Goal: Ask a question

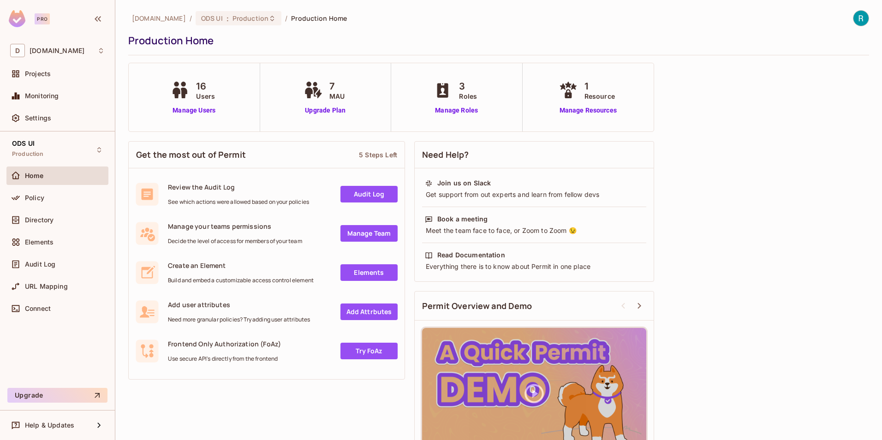
scroll to position [35, 0]
click at [854, 20] on img at bounding box center [861, 18] width 15 height 15
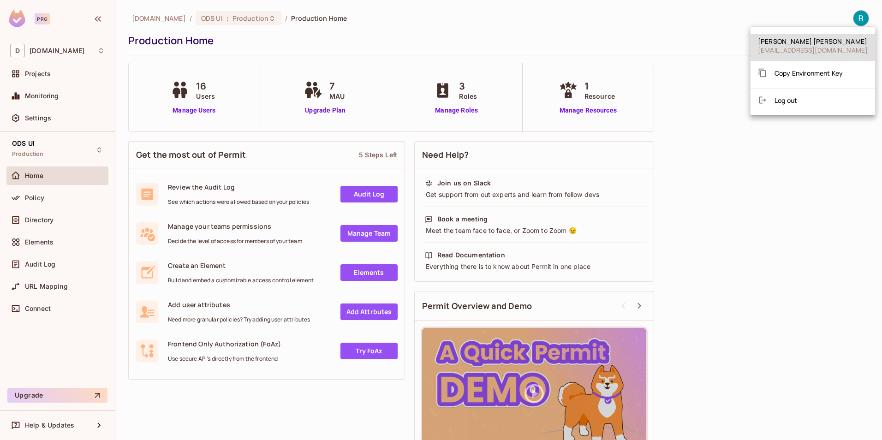
click at [91, 429] on div at bounding box center [441, 220] width 882 height 440
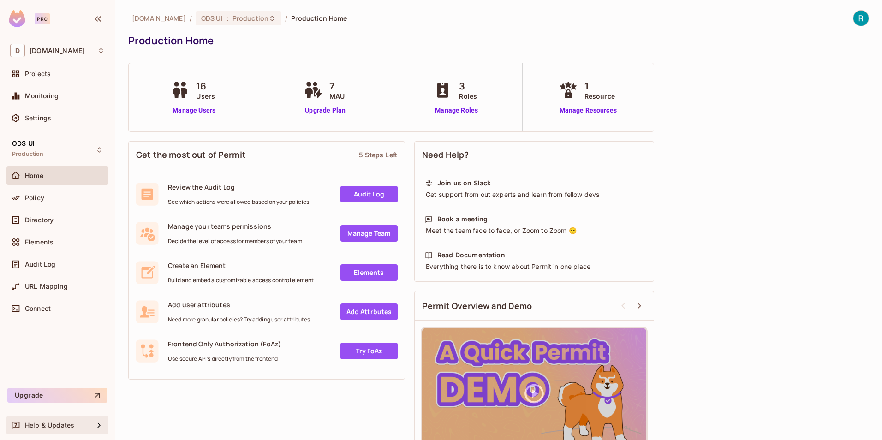
click at [67, 429] on span "Help & Updates" at bounding box center [49, 425] width 49 height 7
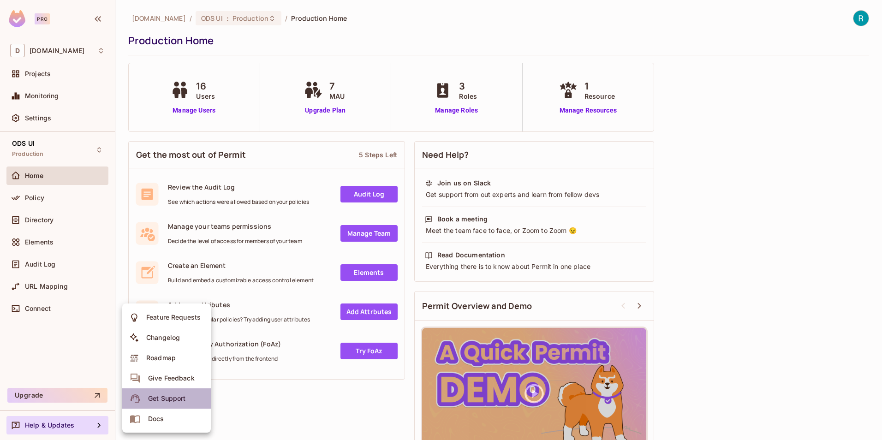
click at [171, 400] on div "Get Support" at bounding box center [166, 398] width 37 height 9
